Goal: Go to known website: Access a specific website the user already knows

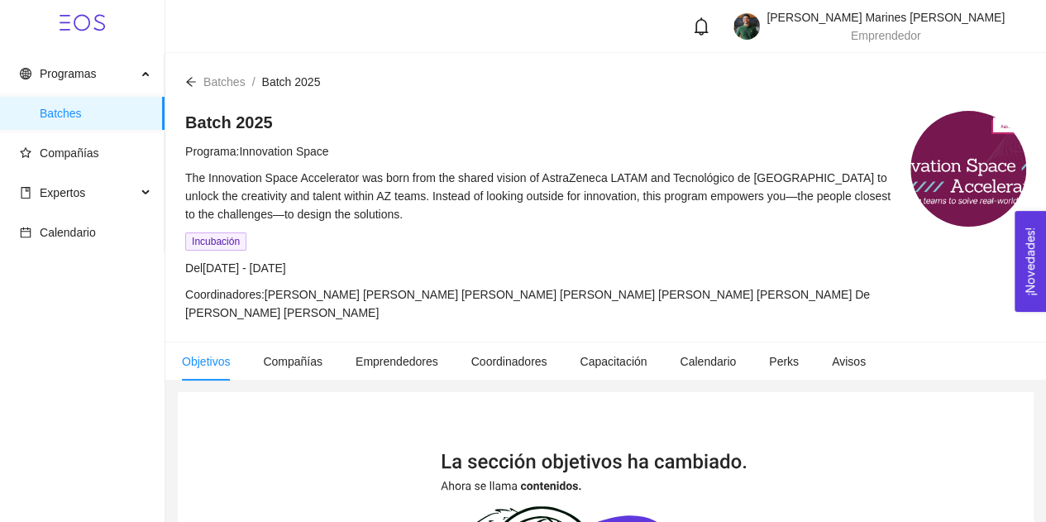
click at [84, 19] on icon at bounding box center [82, 22] width 45 height 45
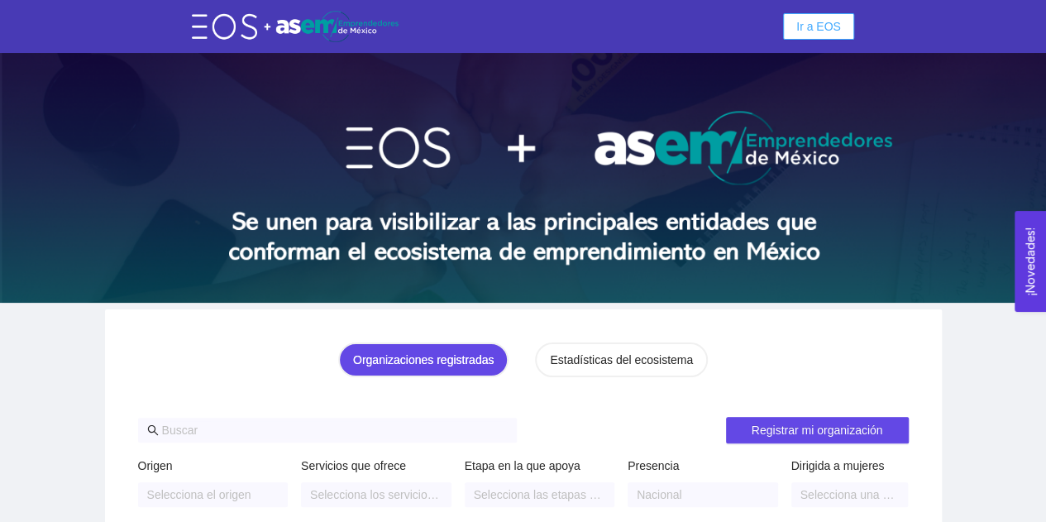
click at [802, 23] on span "Ir a EOS" at bounding box center [818, 26] width 45 height 18
